Goal: Information Seeking & Learning: Compare options

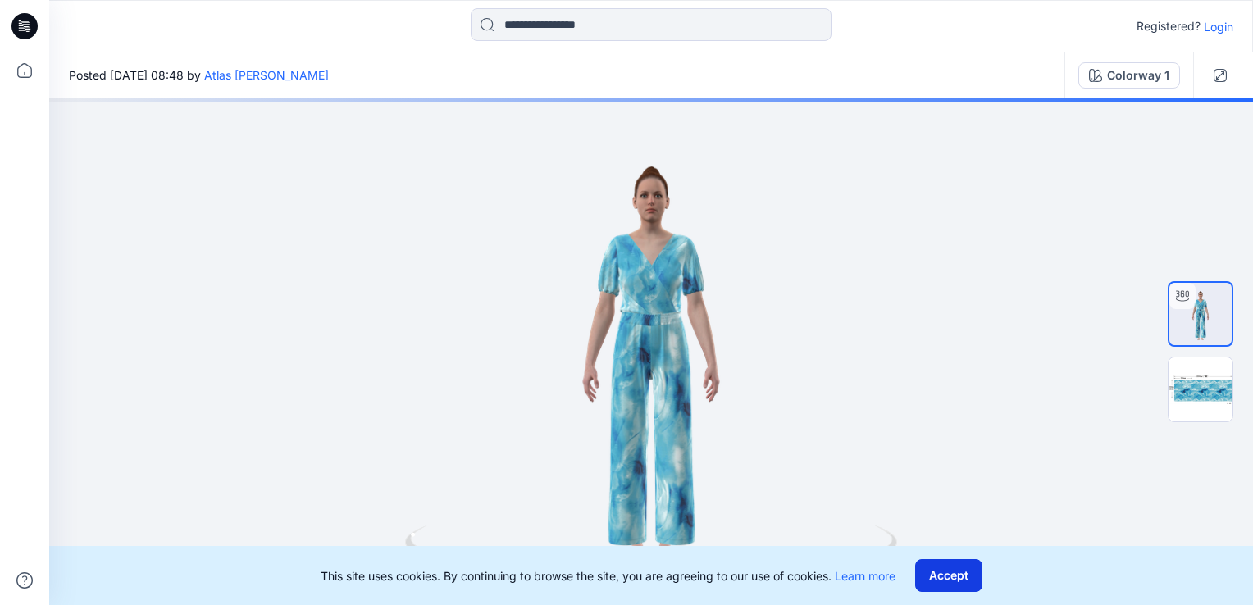
click at [944, 580] on button "Accept" at bounding box center [948, 575] width 67 height 33
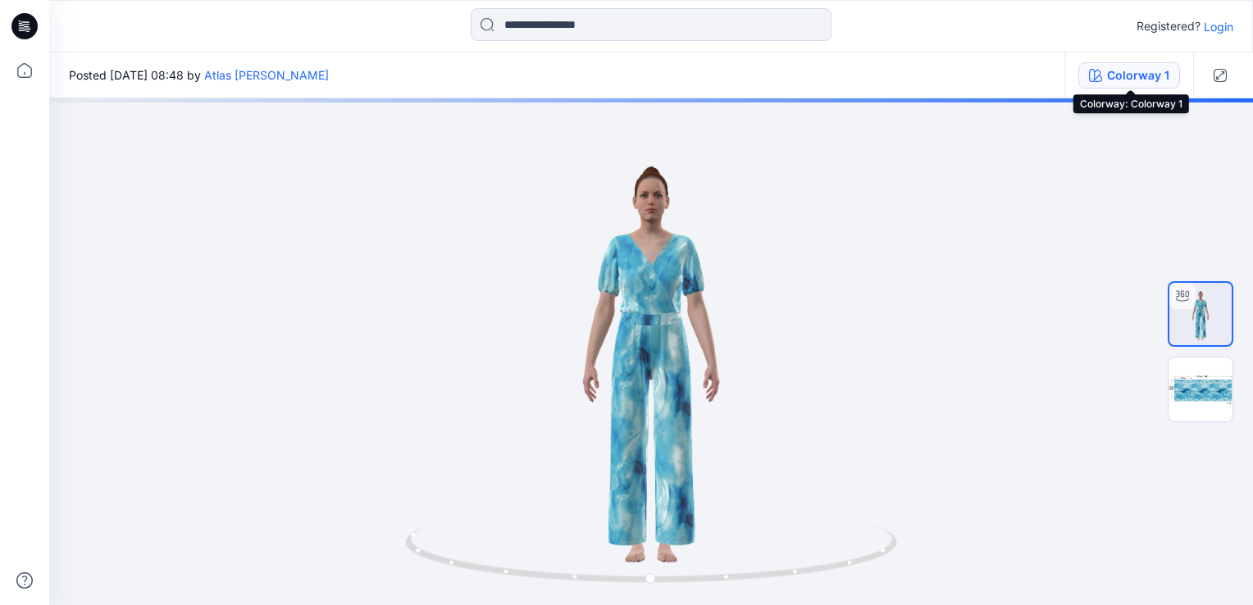
click at [1153, 86] on button "Colorway 1" at bounding box center [1129, 75] width 102 height 26
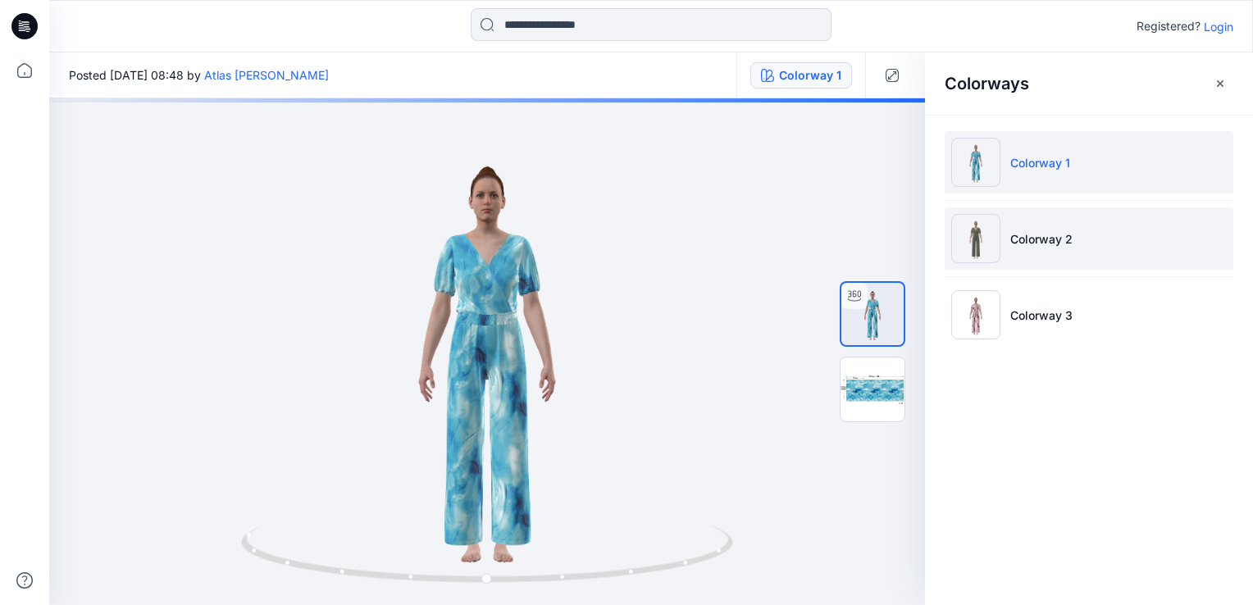
click at [1097, 250] on li "Colorway 2" at bounding box center [1088, 238] width 289 height 62
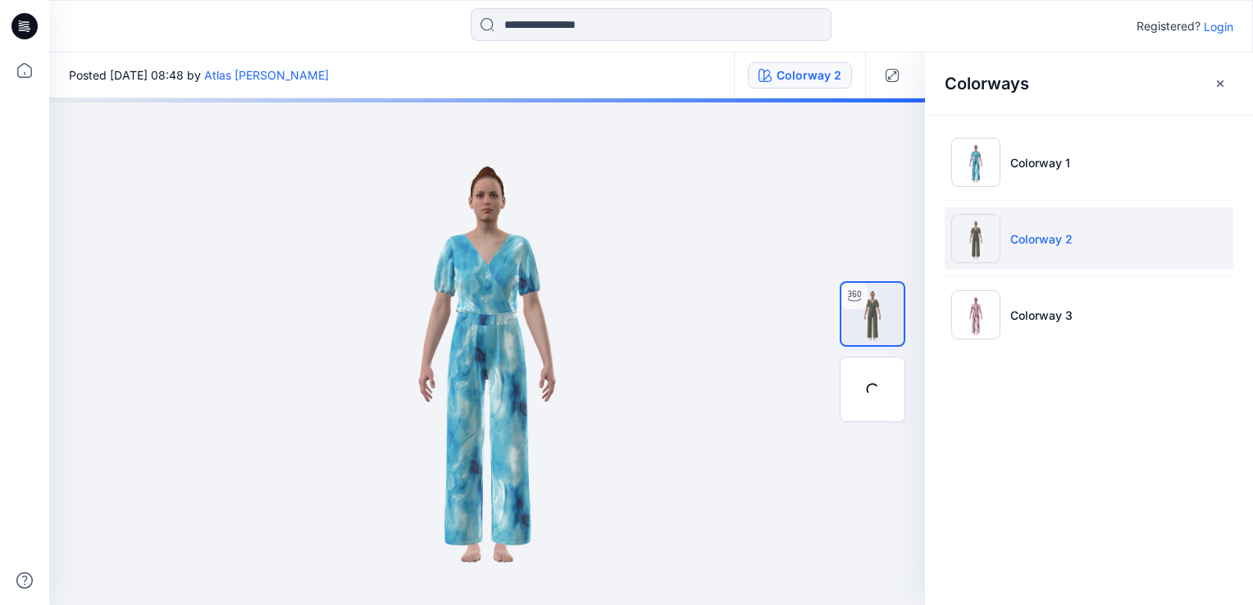
click at [1051, 238] on p "Colorway 2" at bounding box center [1041, 238] width 62 height 17
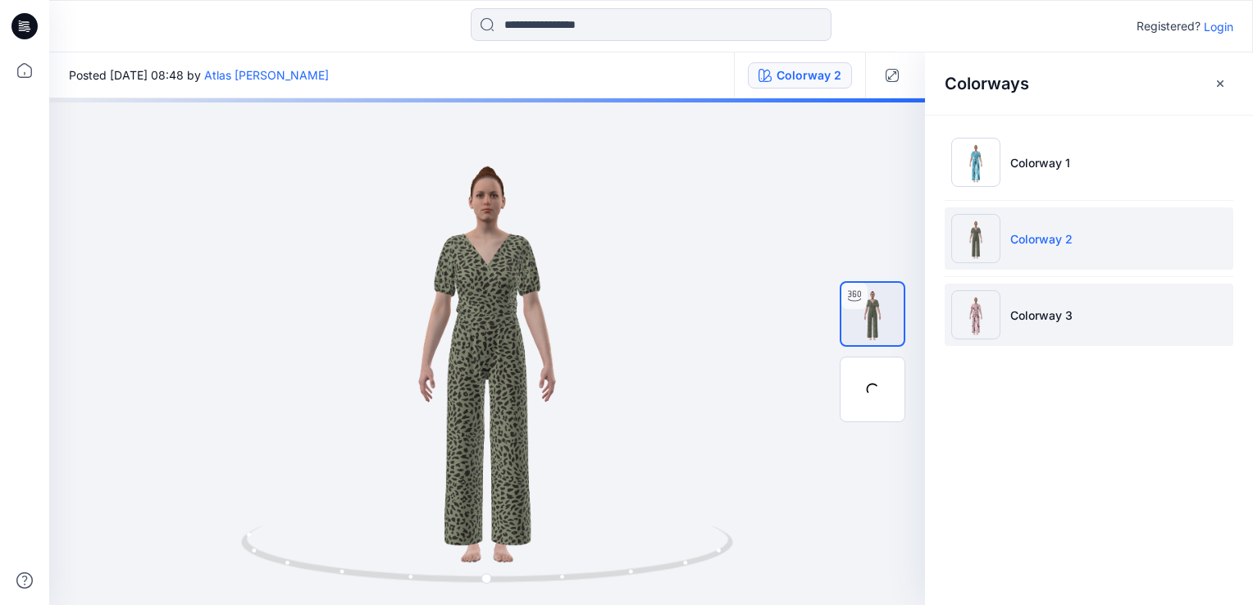
click at [1020, 286] on li "Colorway 3" at bounding box center [1088, 315] width 289 height 62
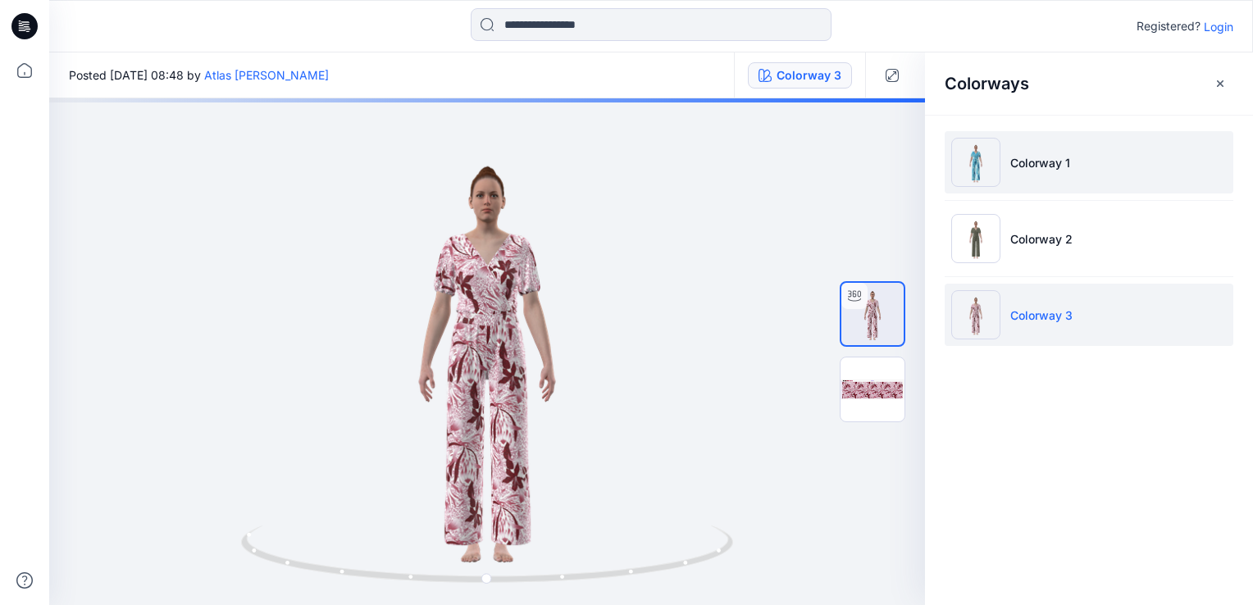
click at [1022, 164] on p "Colorway 1" at bounding box center [1040, 162] width 60 height 17
